Goal: Information Seeking & Learning: Check status

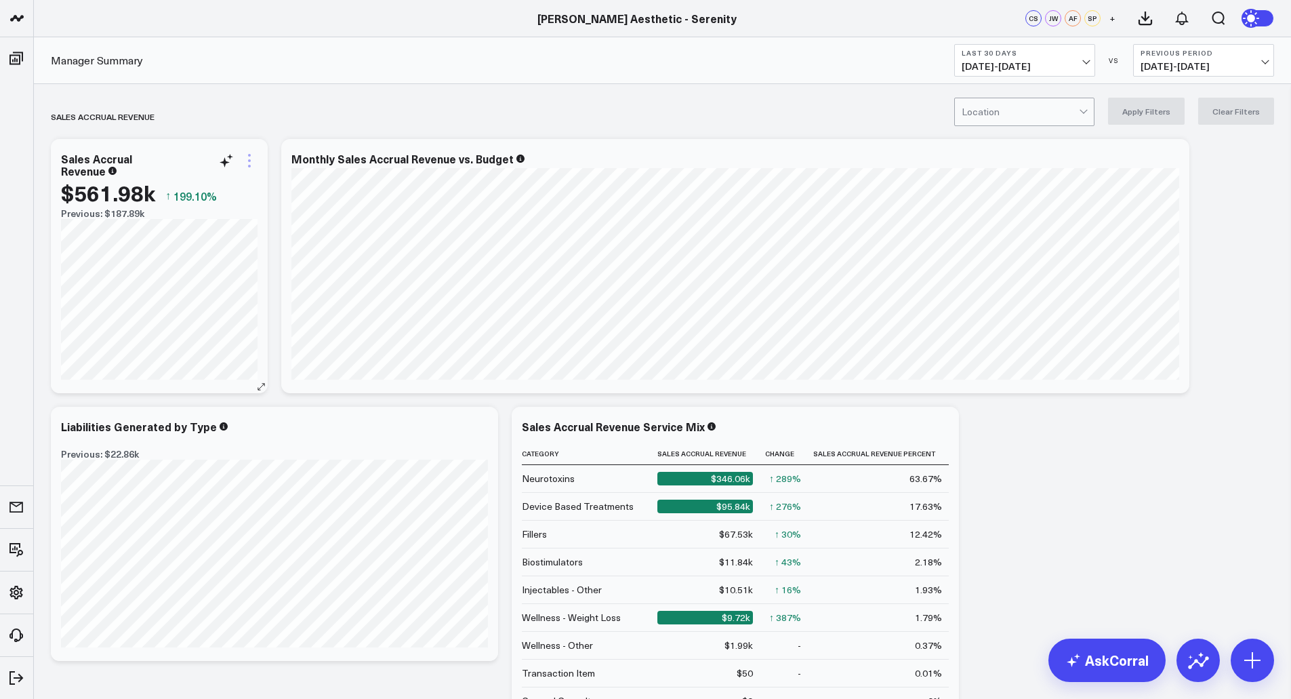
click at [249, 164] on icon at bounding box center [249, 161] width 16 height 16
click at [1075, 65] on span "[DATE] - [DATE]" at bounding box center [1025, 66] width 126 height 11
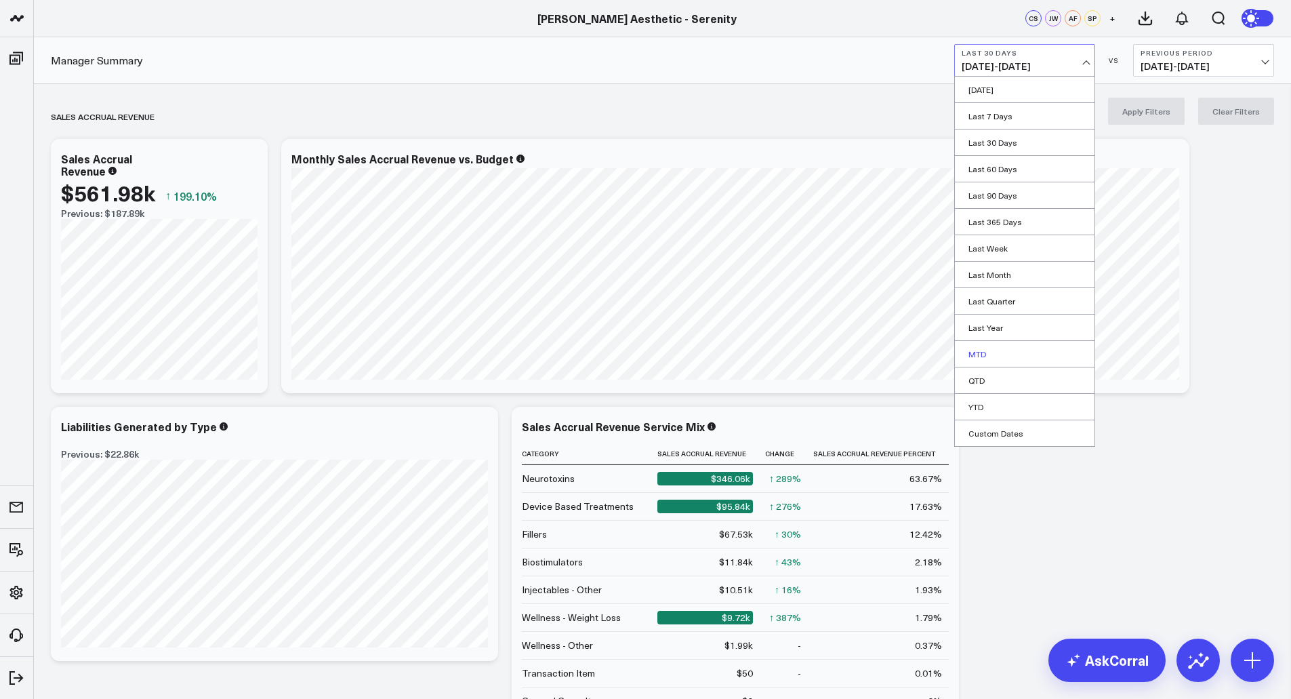
click at [985, 355] on link "MTD" at bounding box center [1025, 354] width 140 height 26
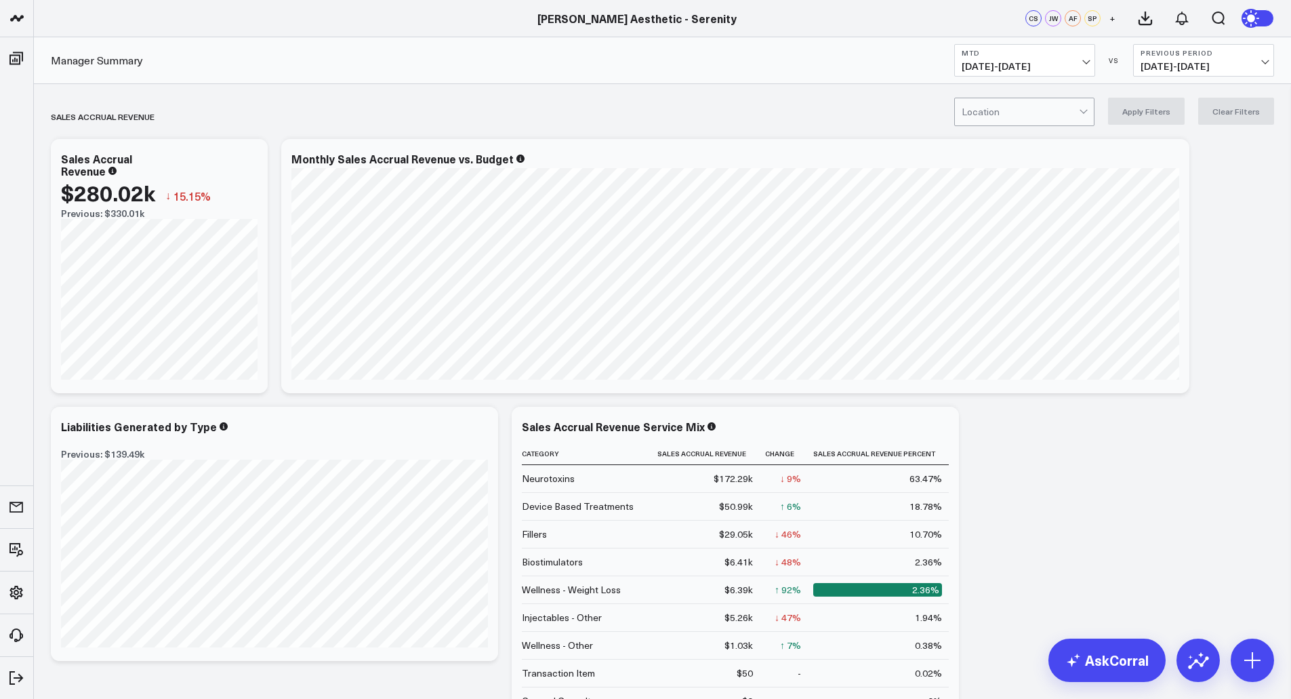
click at [1228, 62] on span "[DATE] - [DATE]" at bounding box center [1204, 66] width 126 height 11
click at [1166, 172] on link "No Comparison" at bounding box center [1204, 169] width 140 height 26
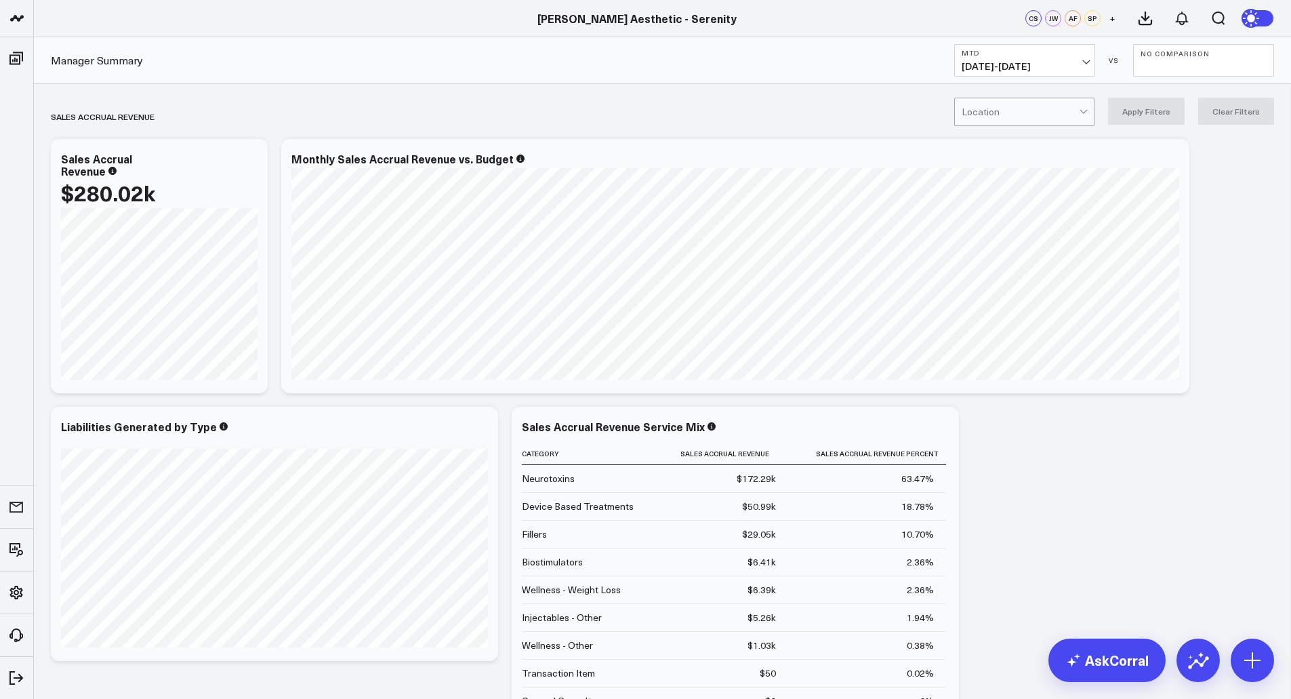
click at [1085, 66] on span "[DATE] - [DATE]" at bounding box center [1025, 66] width 126 height 11
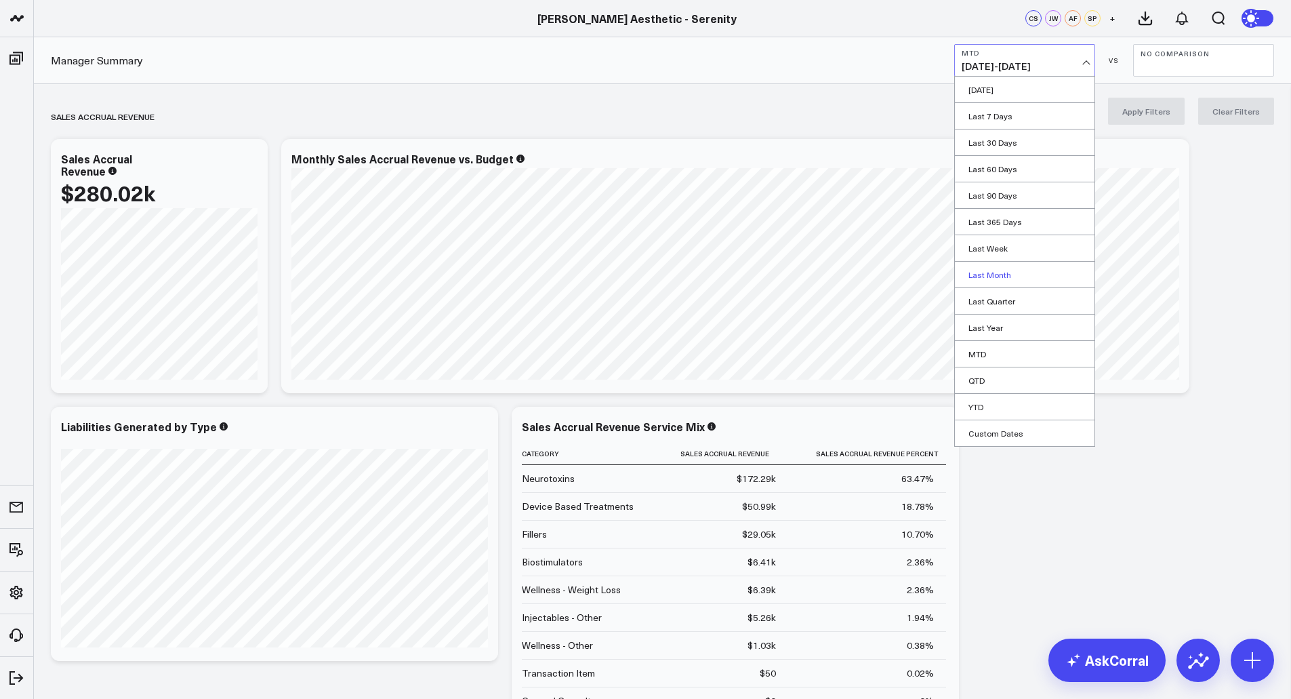
click at [996, 281] on link "Last Month" at bounding box center [1025, 275] width 140 height 26
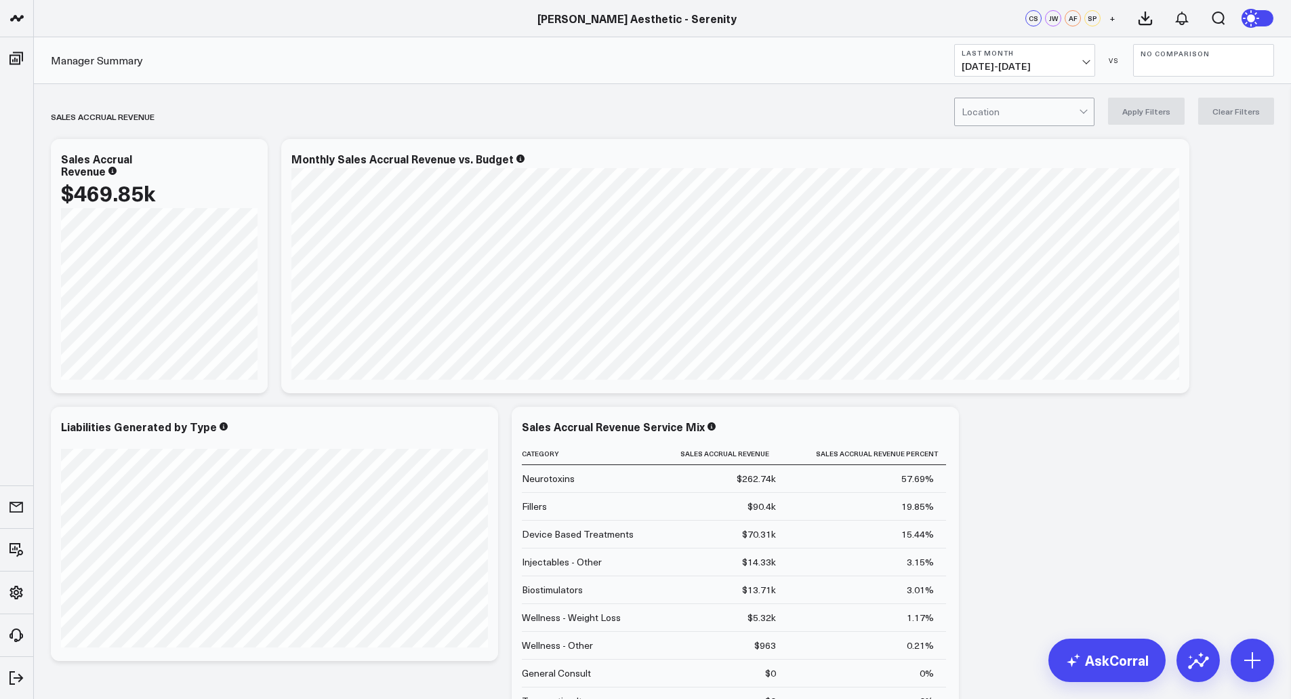
click at [1086, 61] on span "[DATE] - [DATE]" at bounding box center [1025, 66] width 126 height 11
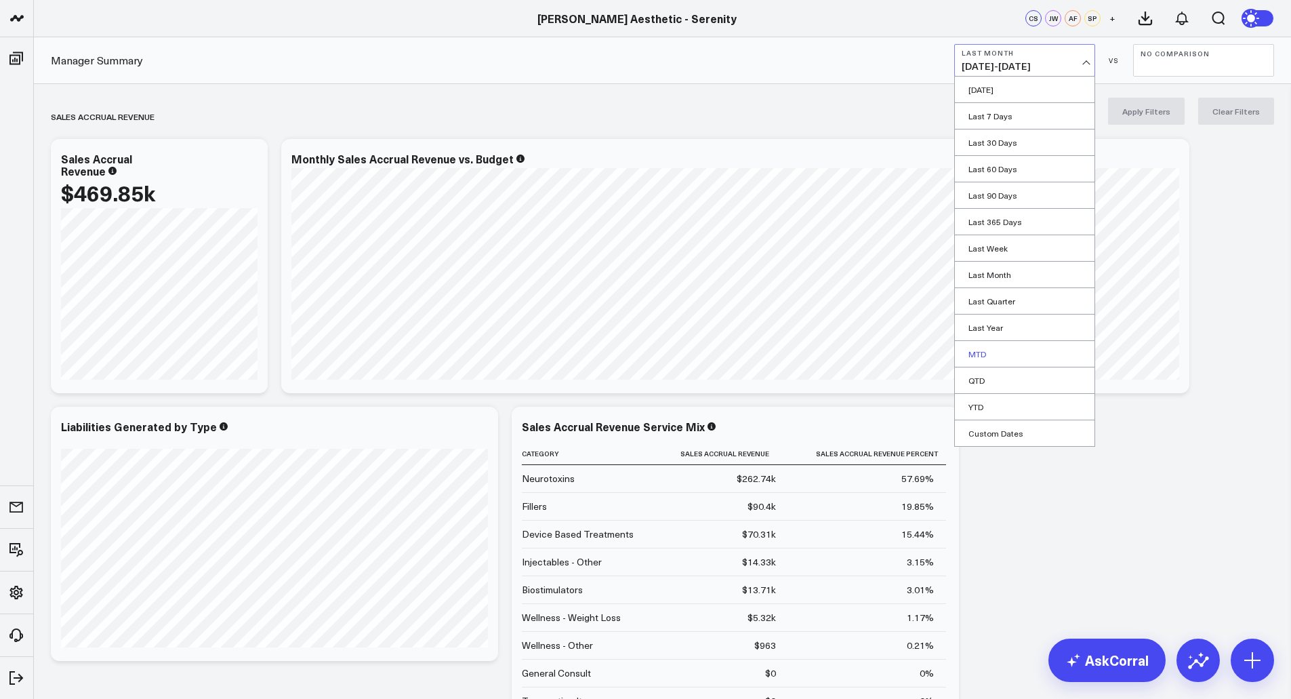
click at [984, 359] on link "MTD" at bounding box center [1025, 354] width 140 height 26
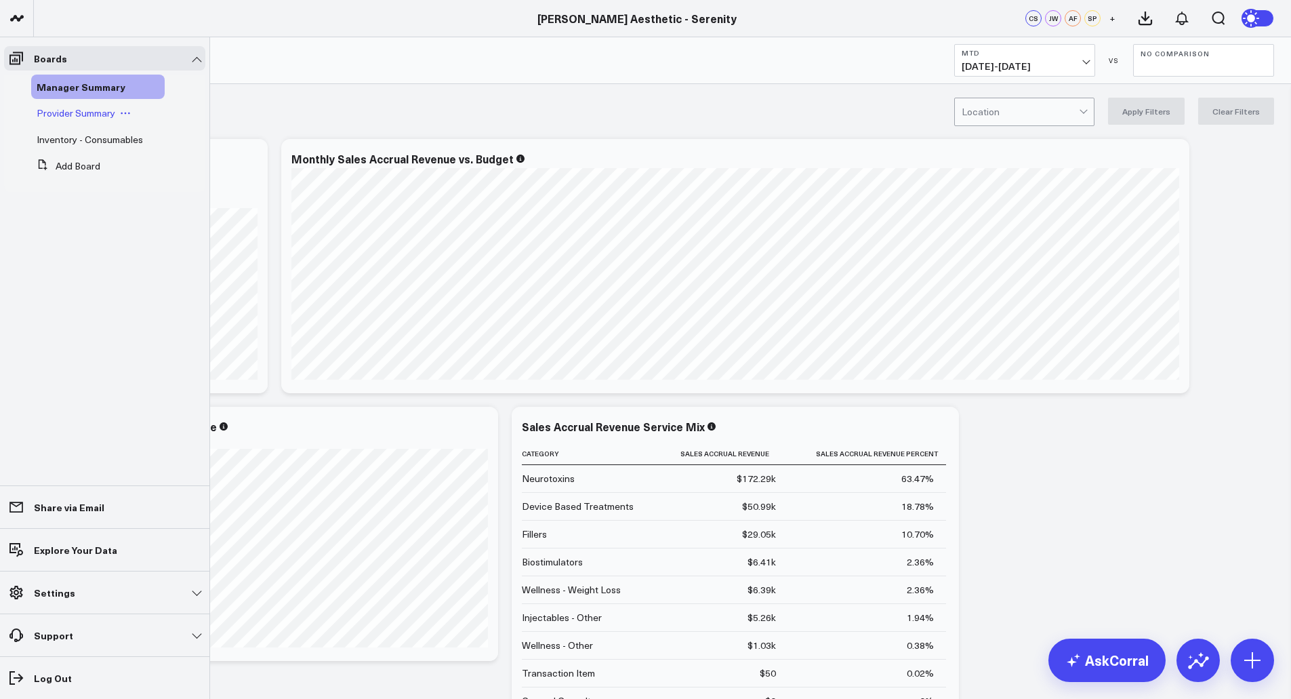
click at [96, 113] on span "Provider Summary" at bounding box center [76, 112] width 79 height 13
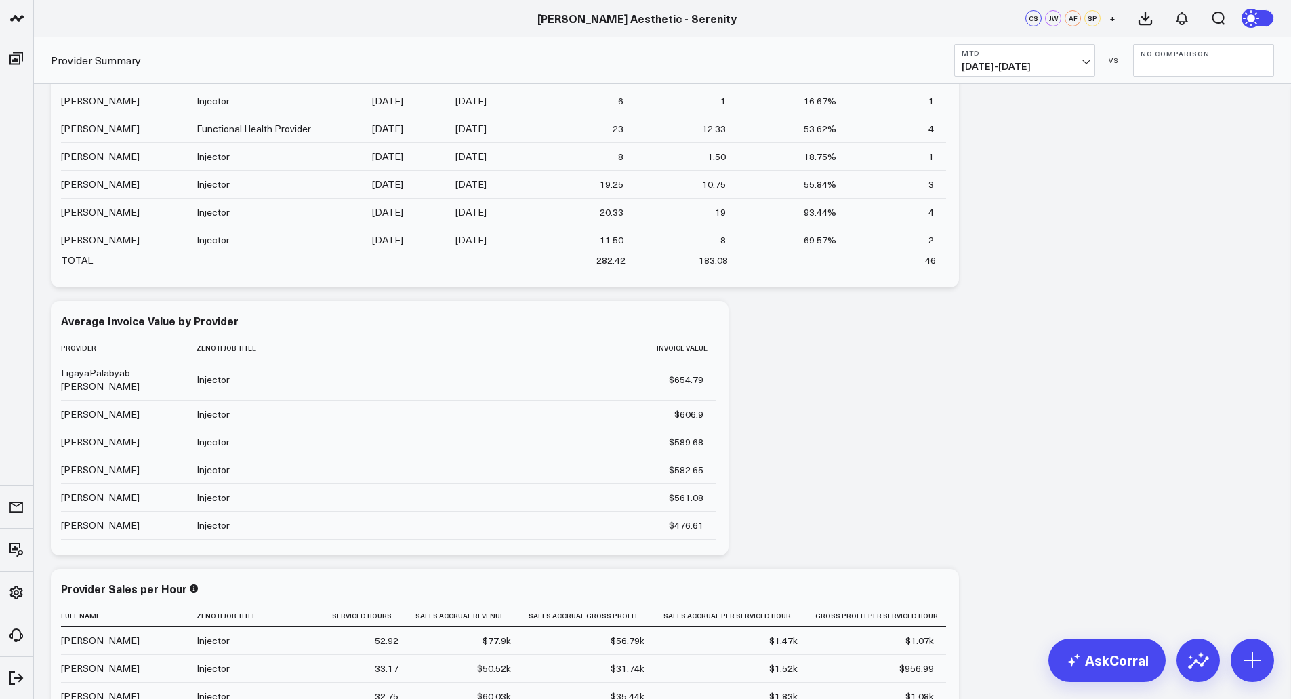
scroll to position [1215, 0]
